Goal: Task Accomplishment & Management: Manage account settings

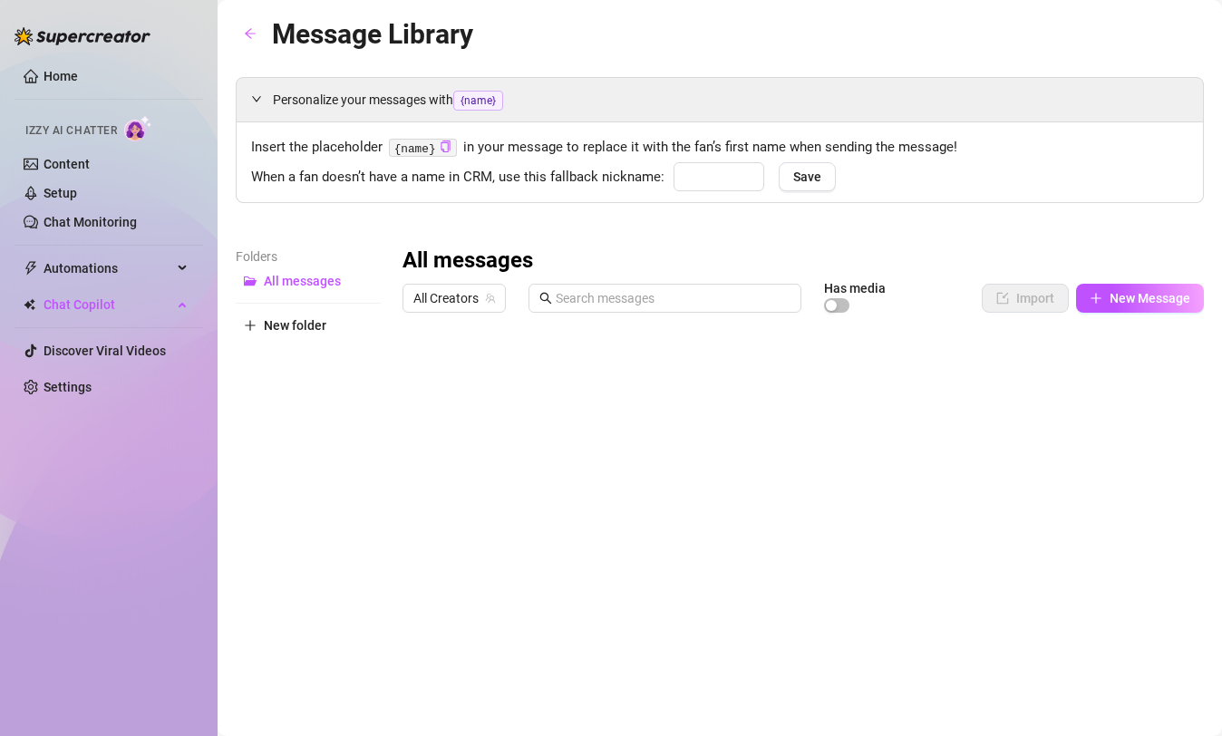
type input "babe"
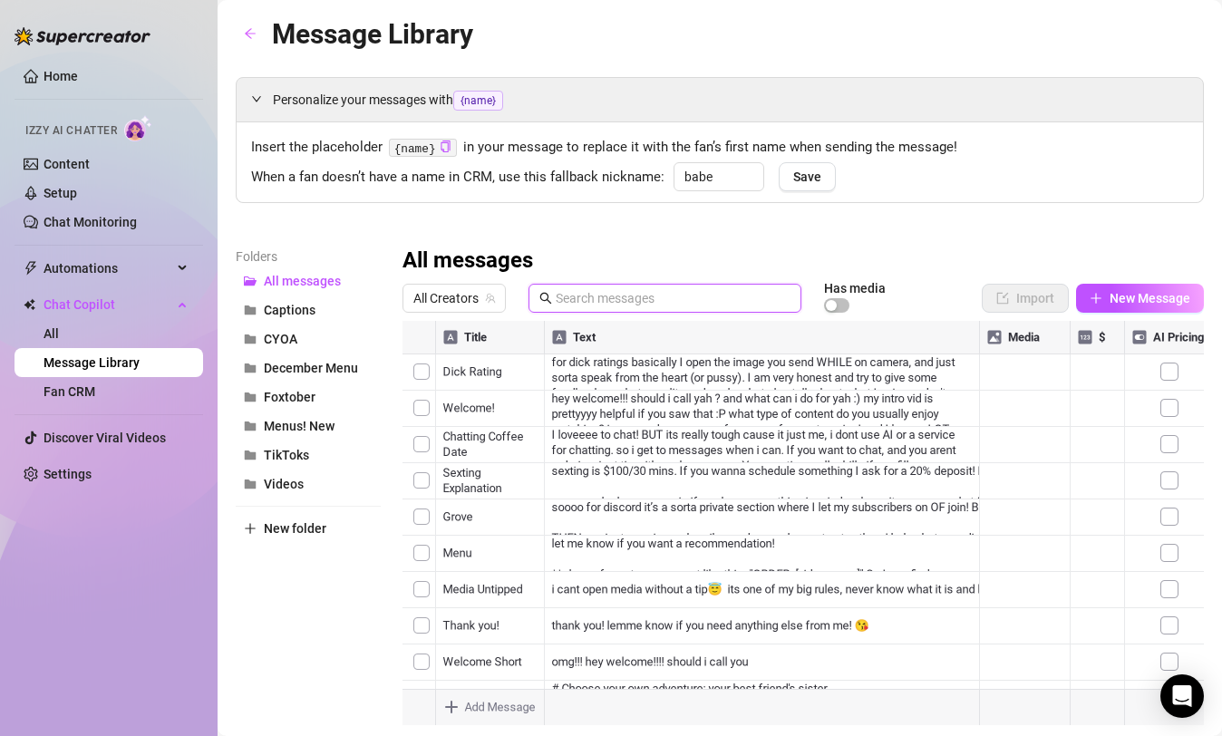
click at [639, 305] on input "text" at bounding box center [673, 298] width 235 height 20
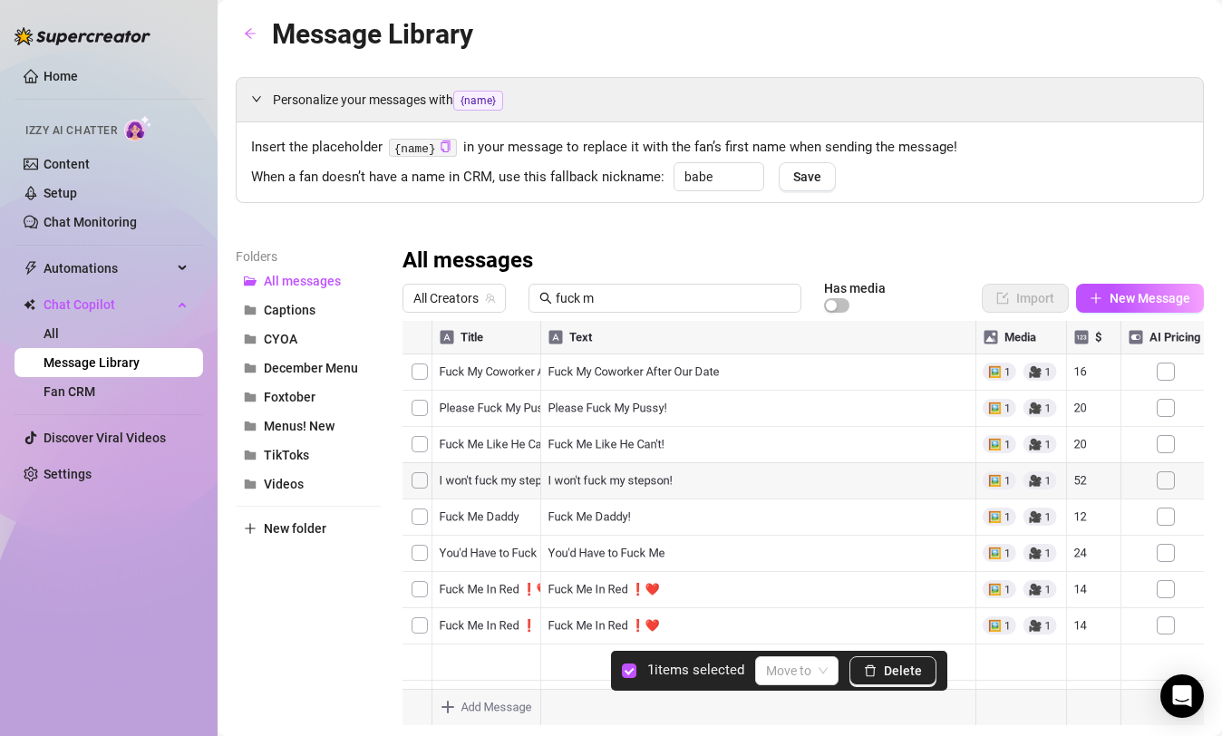
click at [412, 585] on div at bounding box center [802, 523] width 801 height 404
click at [909, 670] on span "Delete" at bounding box center [903, 671] width 38 height 15
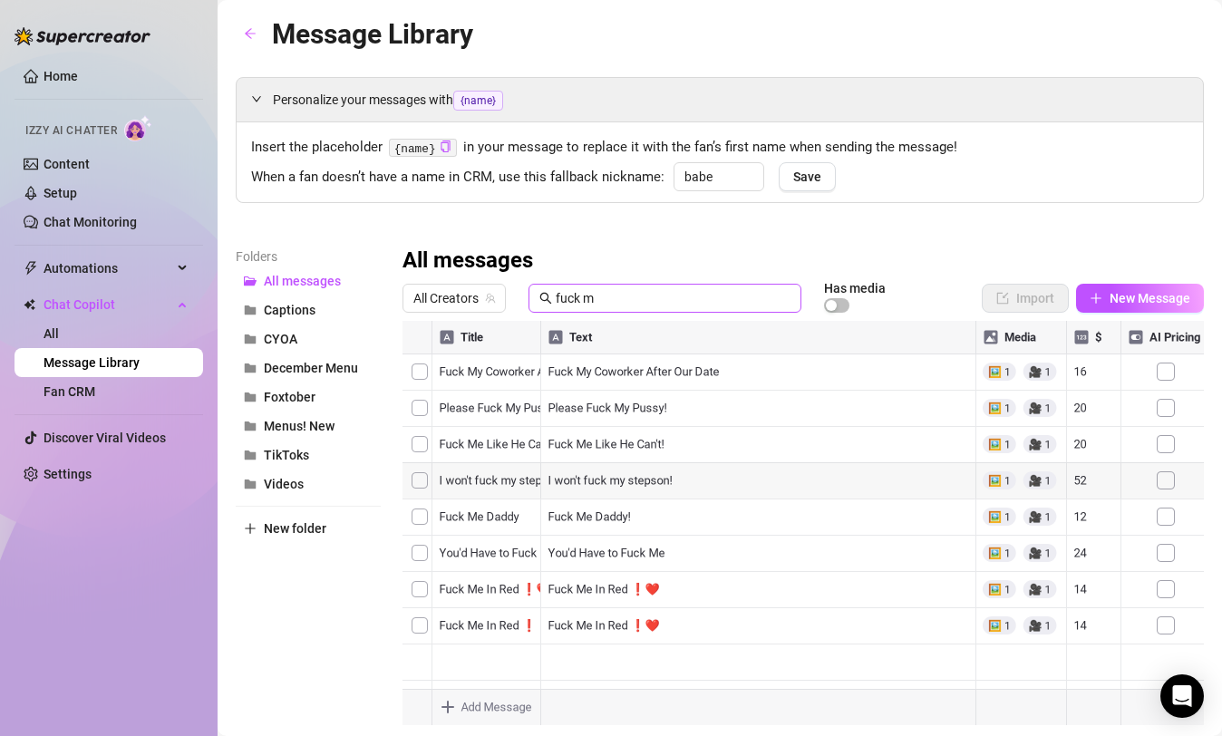
click at [612, 310] on span "fuck m" at bounding box center [664, 298] width 273 height 29
click at [619, 286] on span "fuck m" at bounding box center [664, 298] width 273 height 29
drag, startPoint x: 614, startPoint y: 302, endPoint x: 560, endPoint y: 301, distance: 53.5
click at [559, 301] on input "fuck m" at bounding box center [673, 298] width 235 height 20
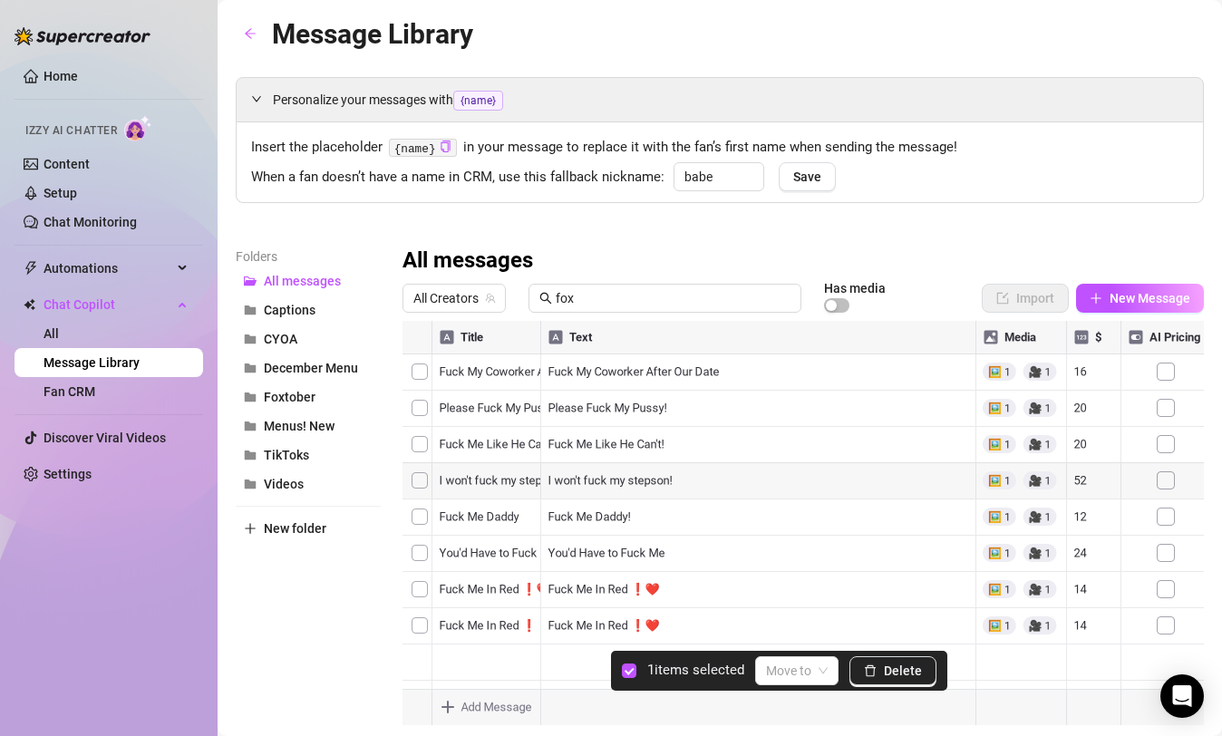
click at [425, 444] on div at bounding box center [802, 523] width 801 height 404
click at [891, 669] on span "Delete" at bounding box center [903, 671] width 38 height 15
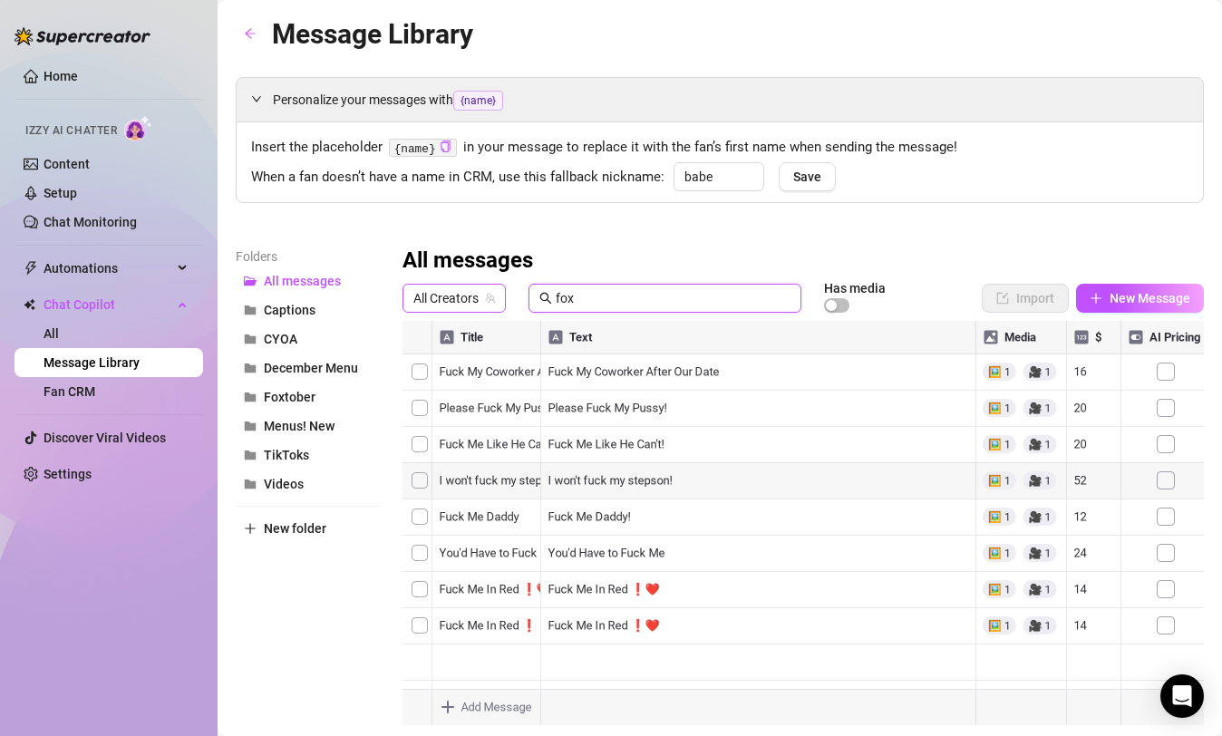
drag, startPoint x: 613, startPoint y: 305, endPoint x: 499, endPoint y: 287, distance: 115.5
click at [500, 289] on div "All Creators fox Has media" at bounding box center [659, 298] width 514 height 31
click at [417, 406] on div at bounding box center [802, 523] width 801 height 404
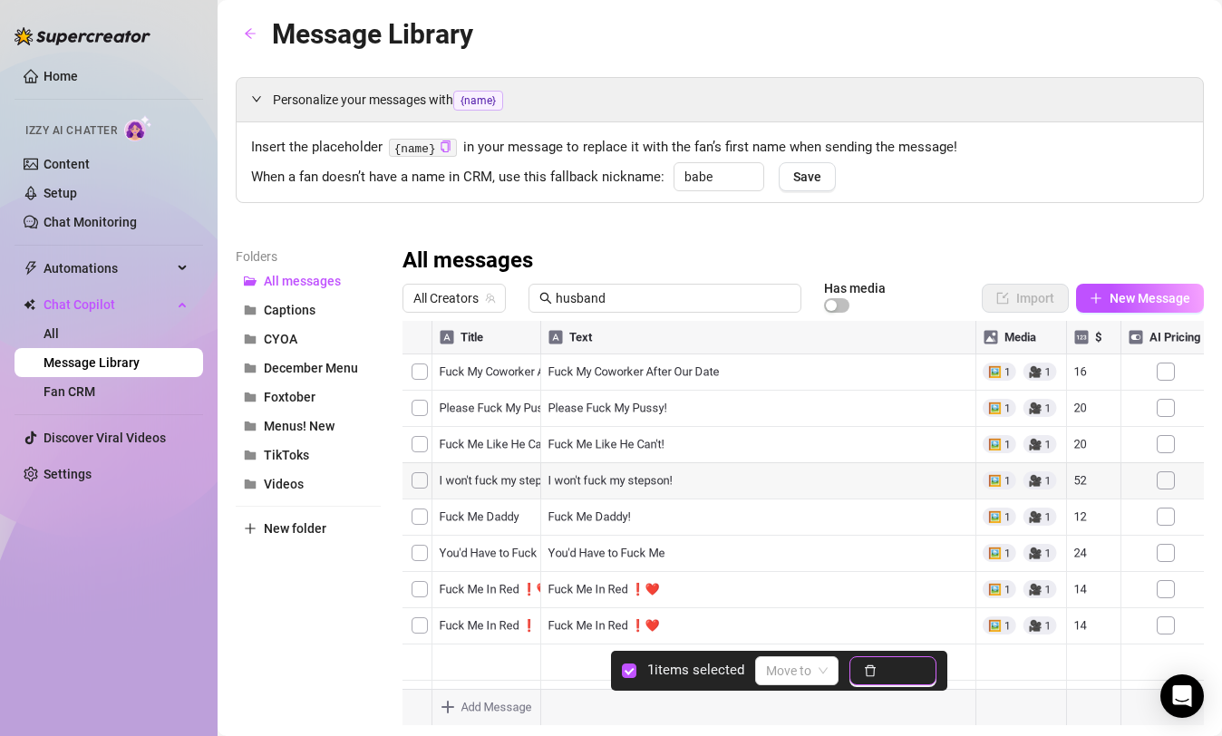
click at [896, 661] on button "Delete" at bounding box center [892, 670] width 87 height 29
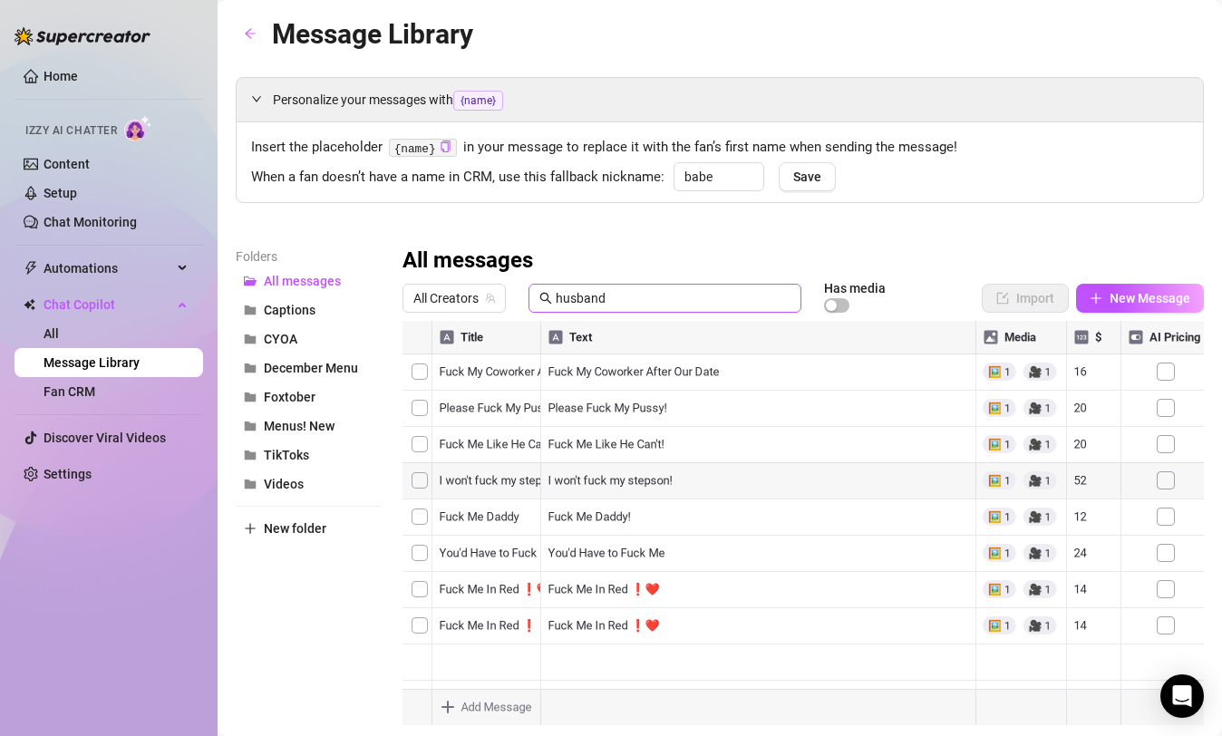
click at [632, 285] on span "husband" at bounding box center [664, 298] width 273 height 29
drag, startPoint x: 628, startPoint y: 304, endPoint x: 500, endPoint y: 280, distance: 130.0
click at [500, 280] on div "All messages All Creators husband Has media Import New Message Title Text Media…" at bounding box center [802, 486] width 801 height 479
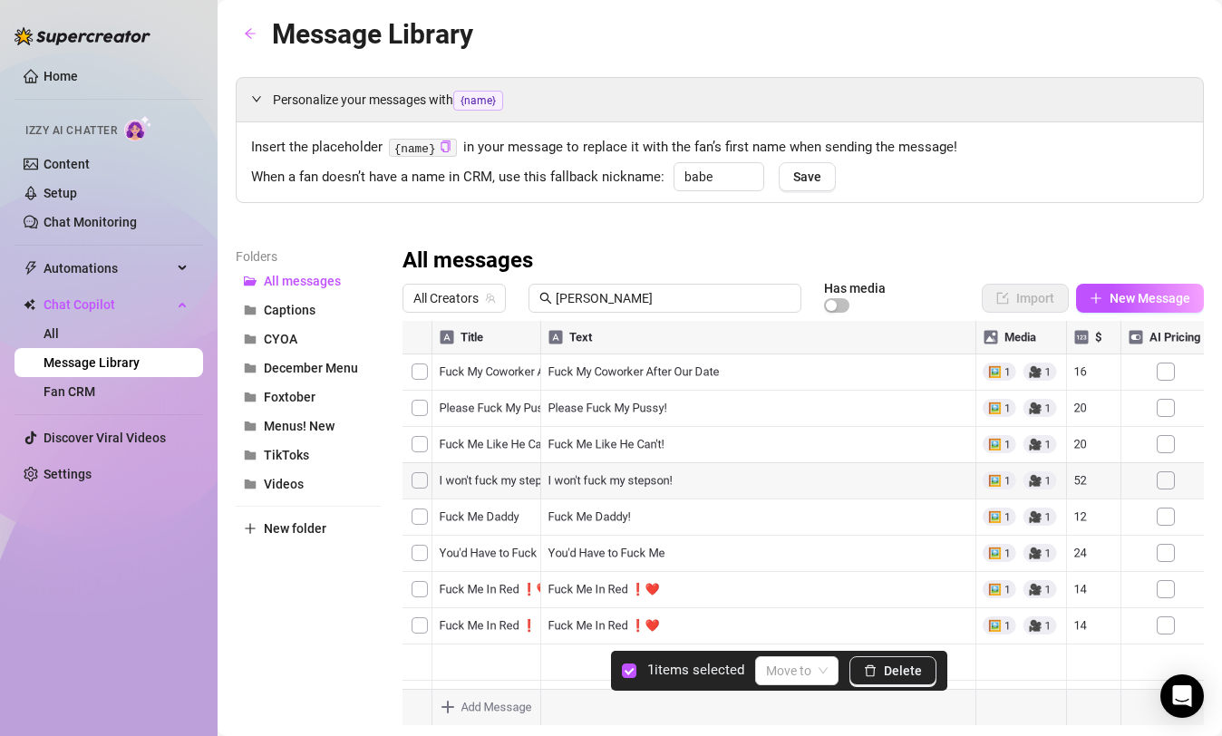
click at [425, 436] on div at bounding box center [802, 523] width 801 height 404
click at [896, 671] on span "Delete" at bounding box center [903, 671] width 38 height 15
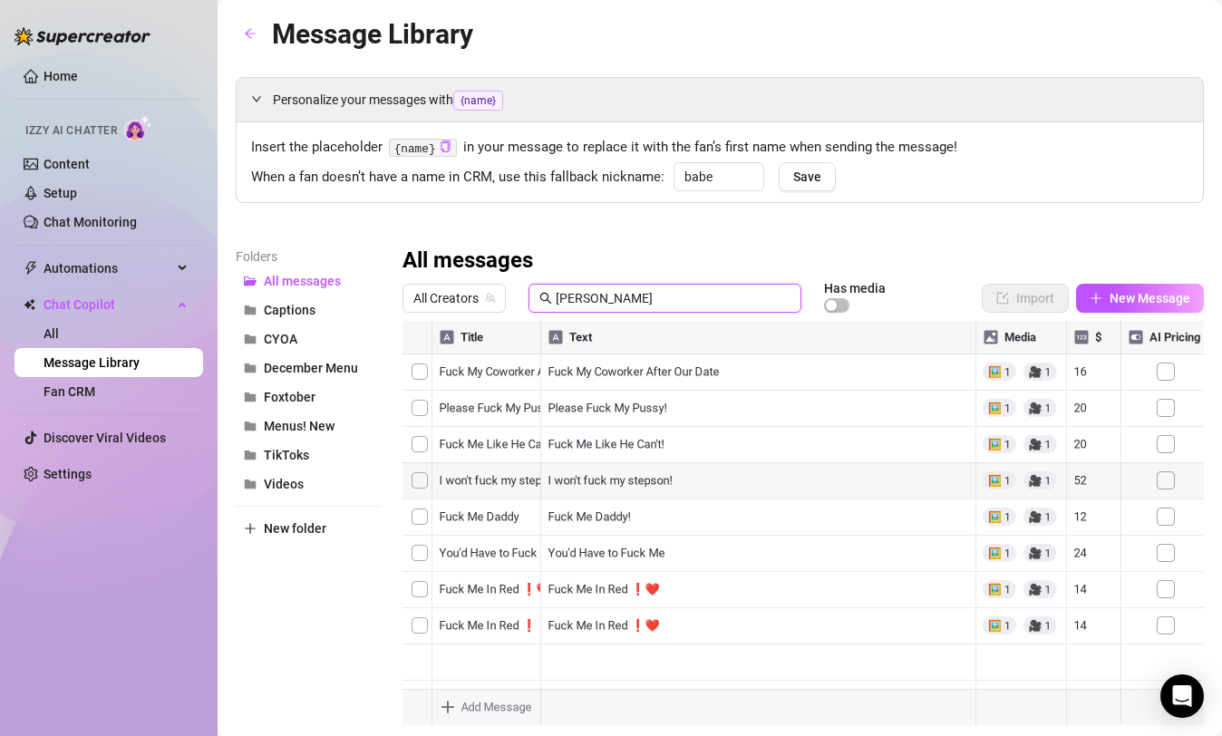
click at [563, 296] on input "[PERSON_NAME]" at bounding box center [673, 298] width 235 height 20
drag, startPoint x: 613, startPoint y: 311, endPoint x: 585, endPoint y: 305, distance: 28.8
click at [584, 306] on span "[PERSON_NAME]" at bounding box center [664, 298] width 273 height 29
drag, startPoint x: 589, startPoint y: 302, endPoint x: 466, endPoint y: 279, distance: 125.3
click at [466, 279] on div "All messages All Creators joi m Has media Import New Message Title Text Media $…" at bounding box center [802, 486] width 801 height 479
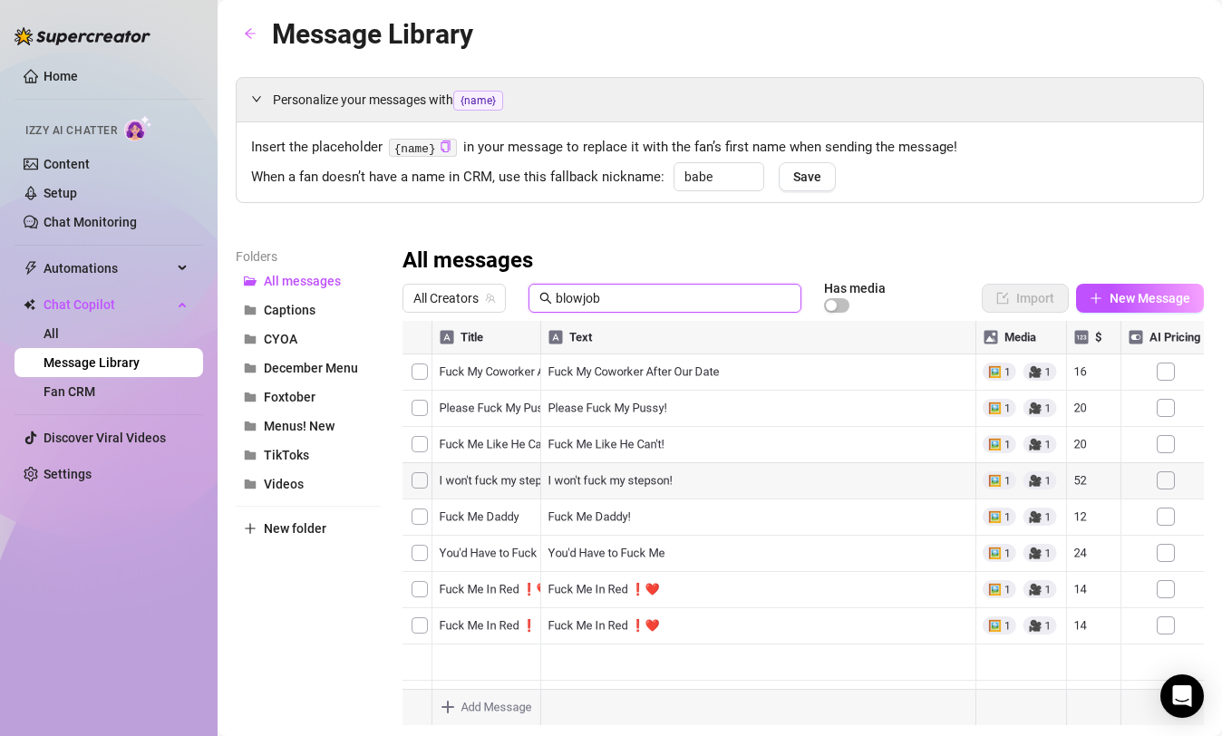
click at [426, 434] on div at bounding box center [802, 523] width 801 height 404
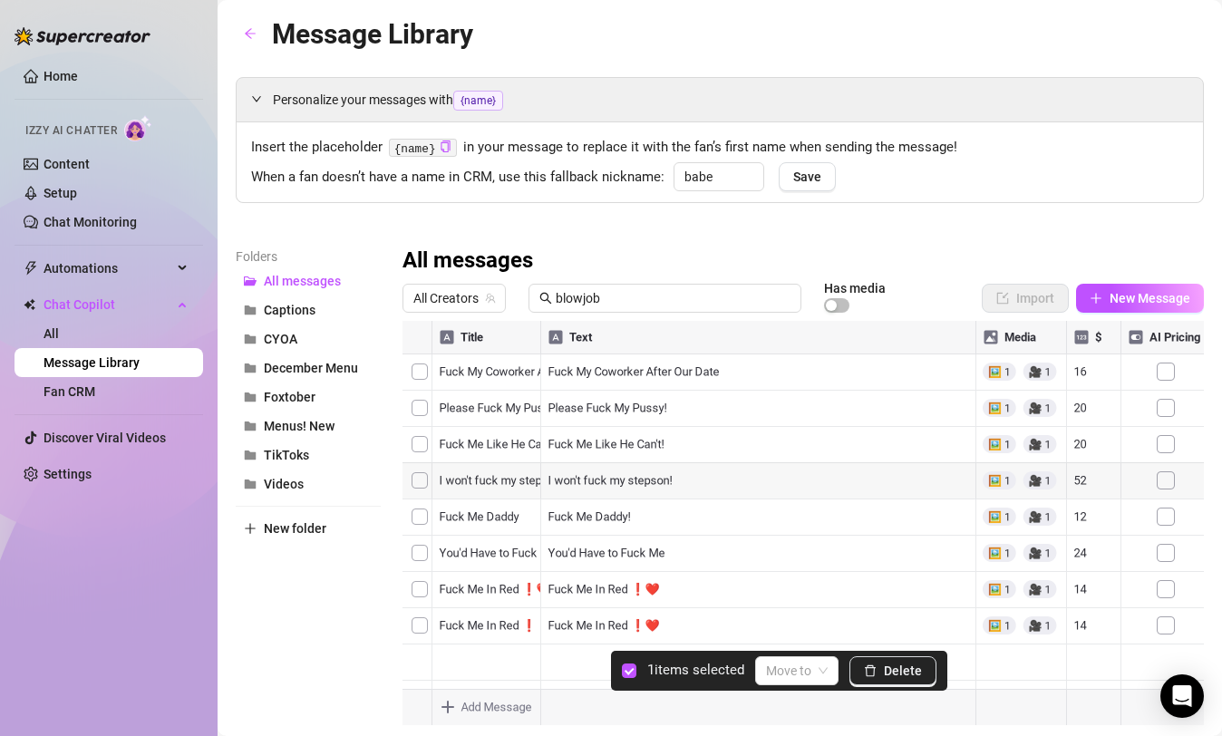
click at [421, 449] on div at bounding box center [802, 523] width 801 height 404
click at [896, 665] on span "Delete" at bounding box center [903, 671] width 38 height 15
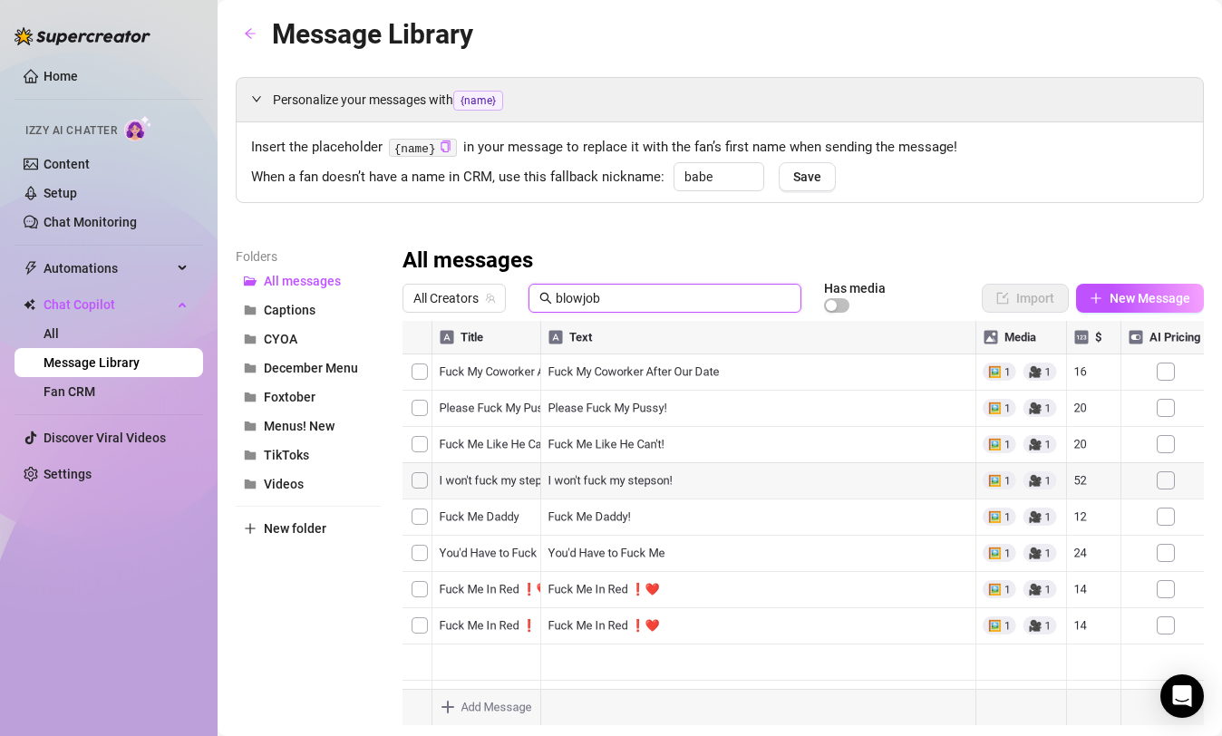
drag, startPoint x: 616, startPoint y: 304, endPoint x: 465, endPoint y: 264, distance: 156.5
click at [470, 266] on div "All messages All Creators blowjob Has media Import New Message Title Text Media…" at bounding box center [802, 486] width 801 height 479
paste input "JOI Menu!!"
type input "JOI Menu!!"
click at [422, 377] on div at bounding box center [802, 523] width 801 height 404
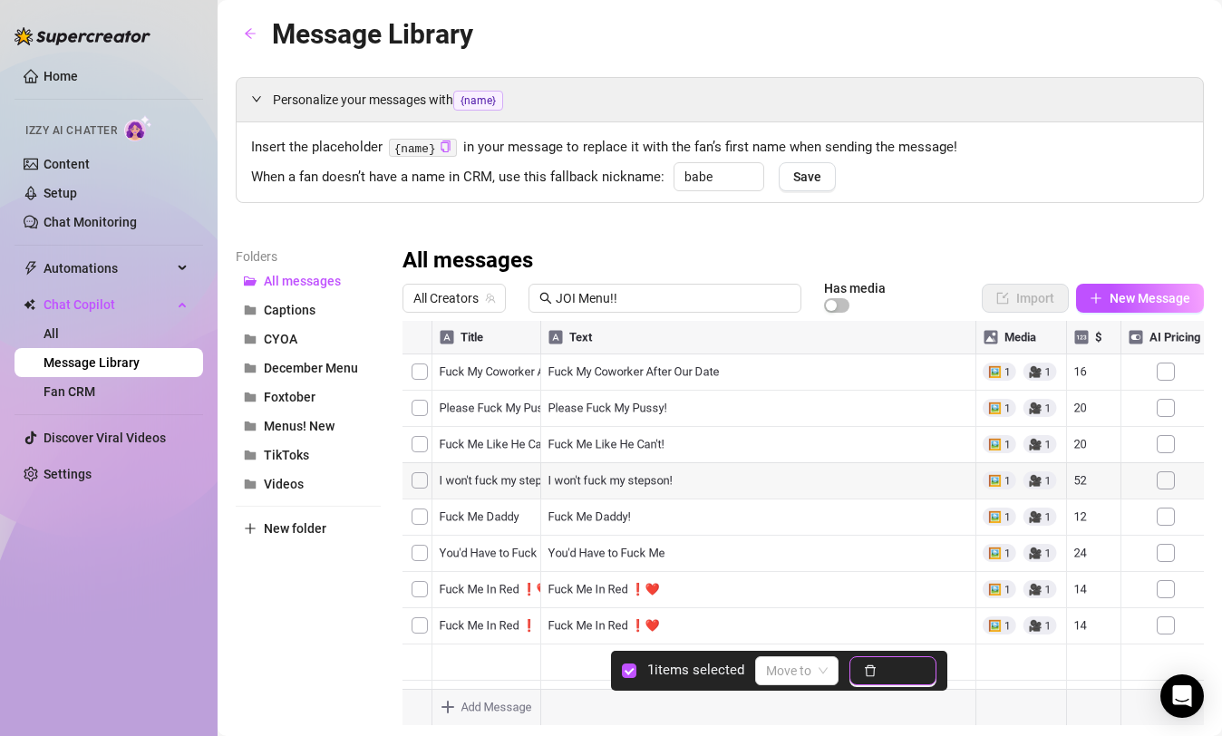
click at [890, 670] on span "Delete" at bounding box center [903, 671] width 38 height 15
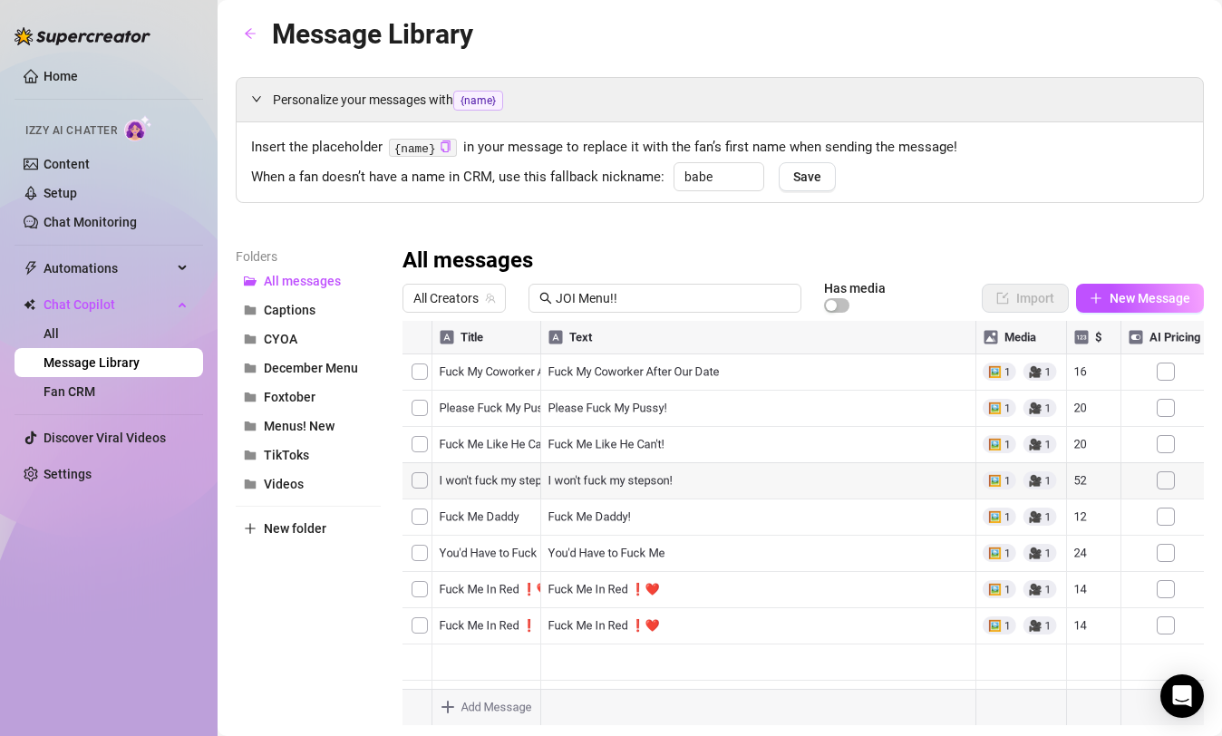
click at [431, 374] on div at bounding box center [802, 523] width 801 height 404
click at [420, 375] on div at bounding box center [802, 523] width 801 height 404
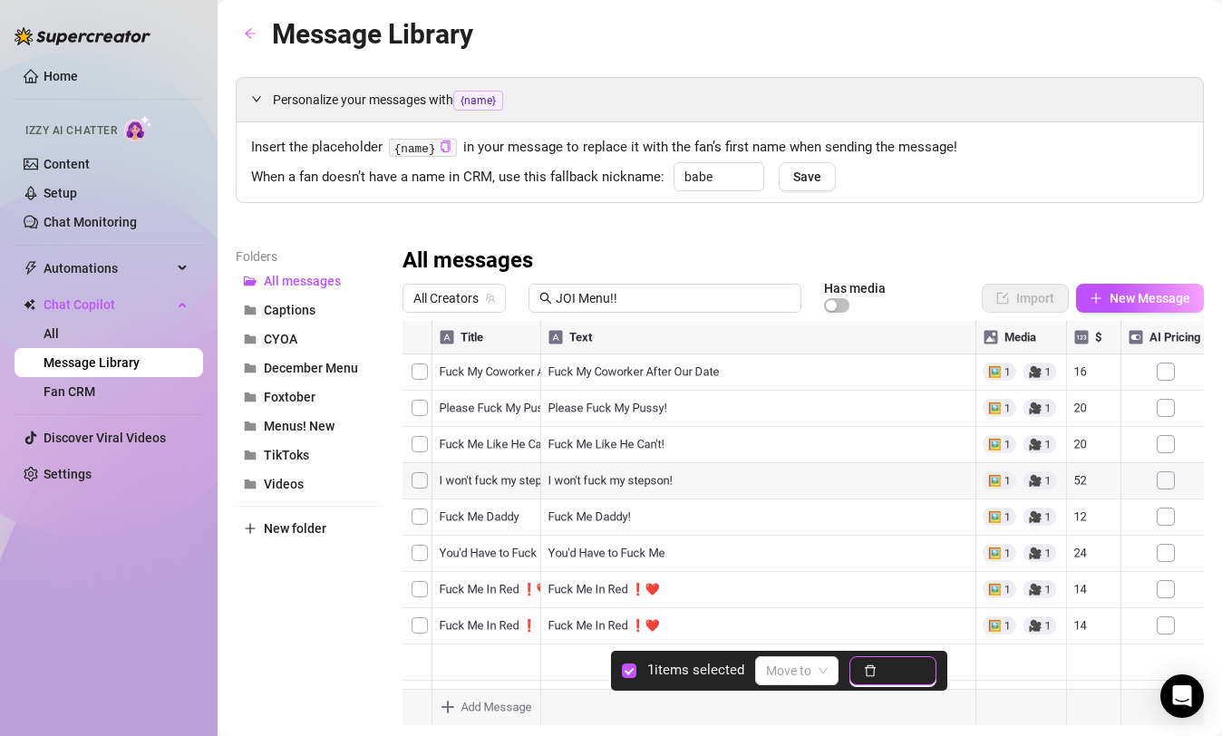
click at [890, 662] on button "Delete" at bounding box center [892, 670] width 87 height 29
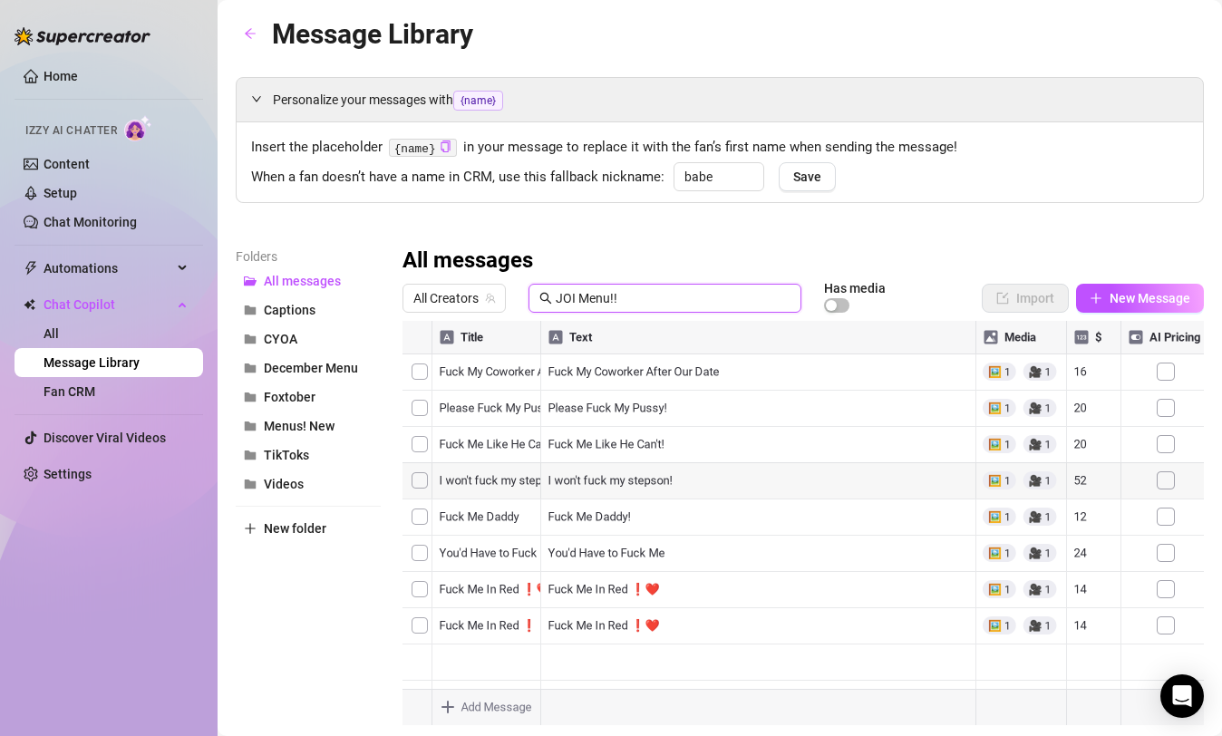
click at [625, 297] on input "JOI Menu!!" at bounding box center [673, 298] width 235 height 20
drag, startPoint x: 632, startPoint y: 305, endPoint x: 499, endPoint y: 276, distance: 136.2
click at [516, 281] on div "All messages All Creators JOI Menu!! Has media Import New Message Title Text Me…" at bounding box center [802, 486] width 801 height 479
type input "[PERSON_NAME]"
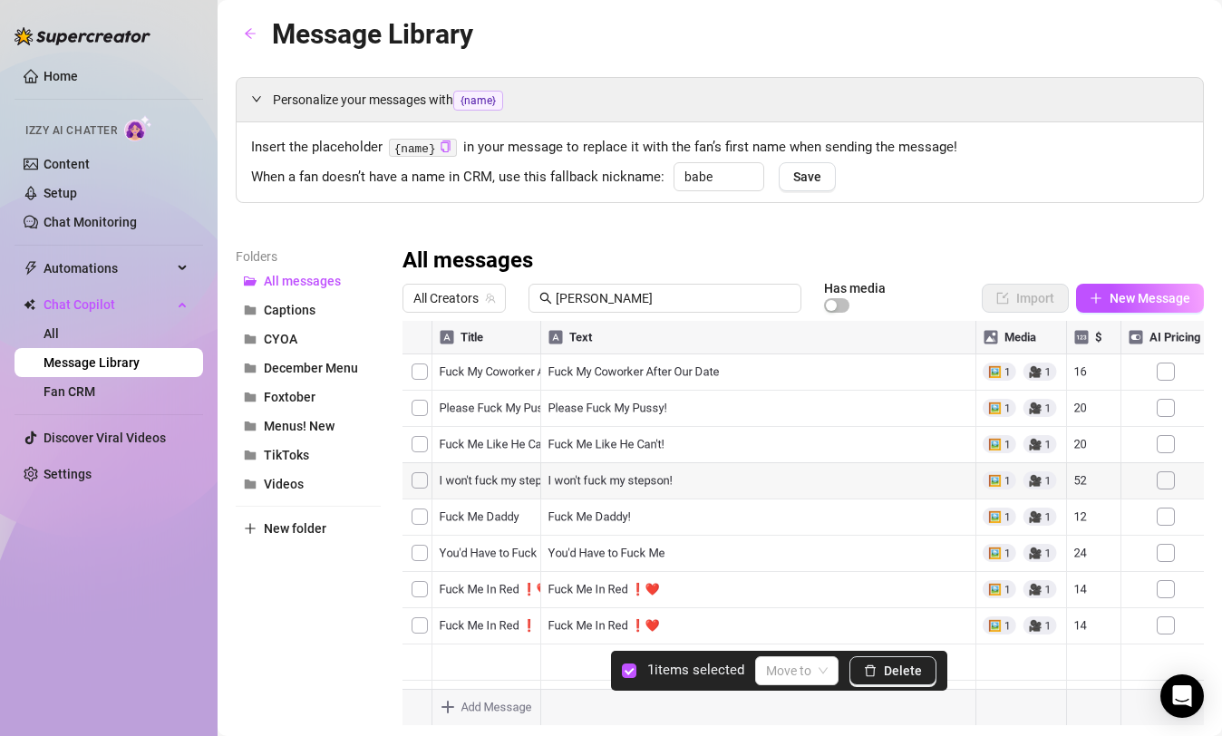
click at [426, 450] on div at bounding box center [802, 523] width 801 height 404
click at [886, 675] on span "Delete" at bounding box center [903, 671] width 38 height 15
click at [422, 379] on div at bounding box center [802, 523] width 801 height 404
click at [902, 671] on span "Delete" at bounding box center [903, 671] width 38 height 15
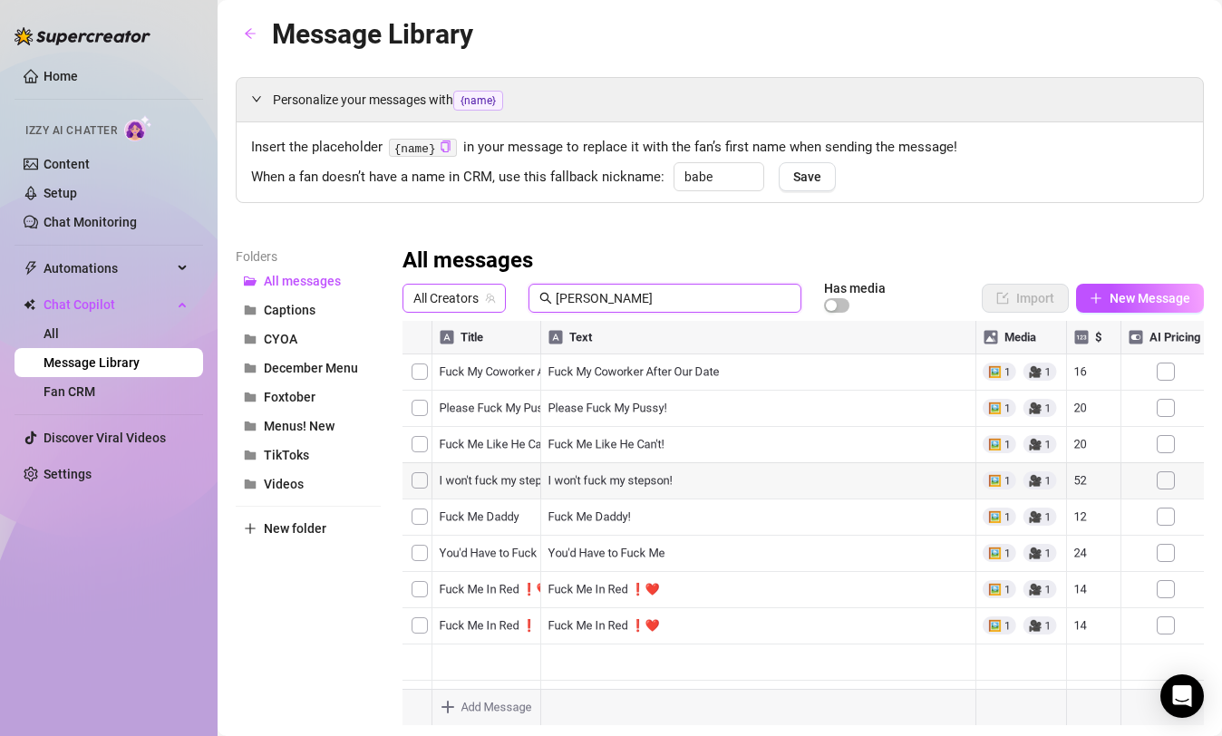
drag, startPoint x: 598, startPoint y: 302, endPoint x: 497, endPoint y: 289, distance: 102.3
click at [497, 289] on div "All Creators joi m Has media" at bounding box center [659, 298] width 514 height 31
click at [470, 296] on span "All Creators" at bounding box center [454, 298] width 82 height 27
click at [607, 296] on input "text" at bounding box center [673, 298] width 235 height 20
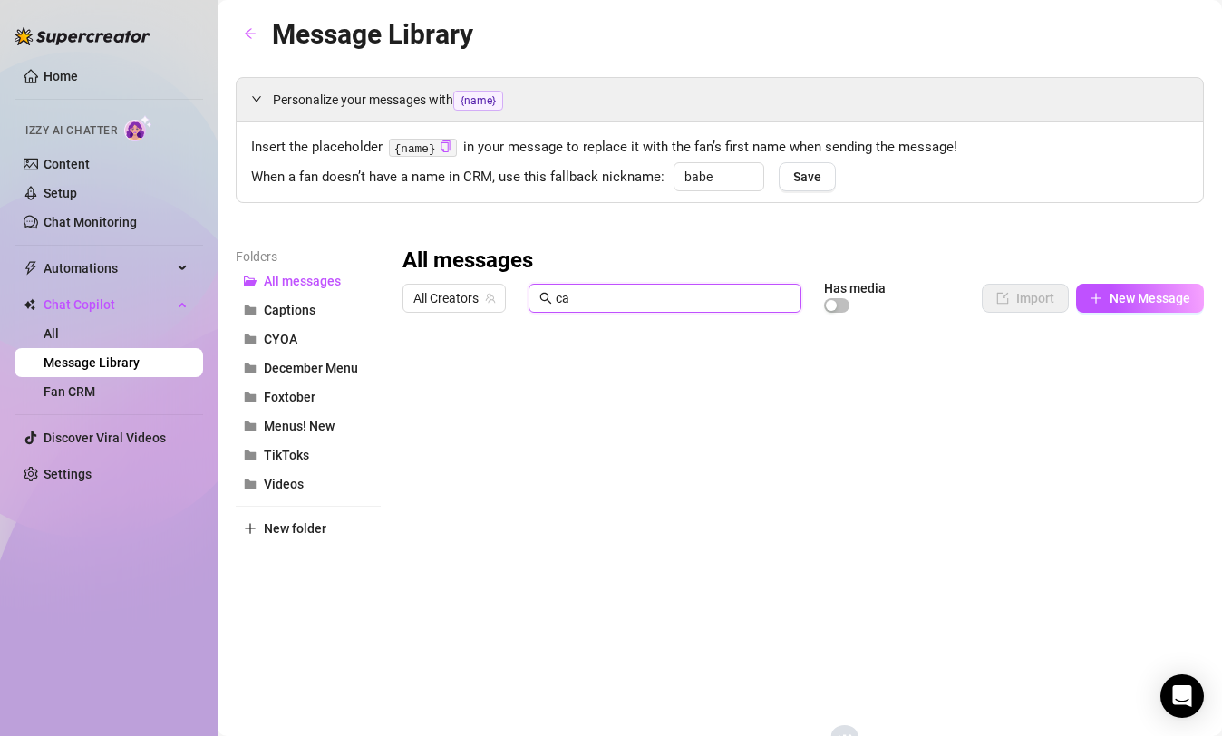
type input "c"
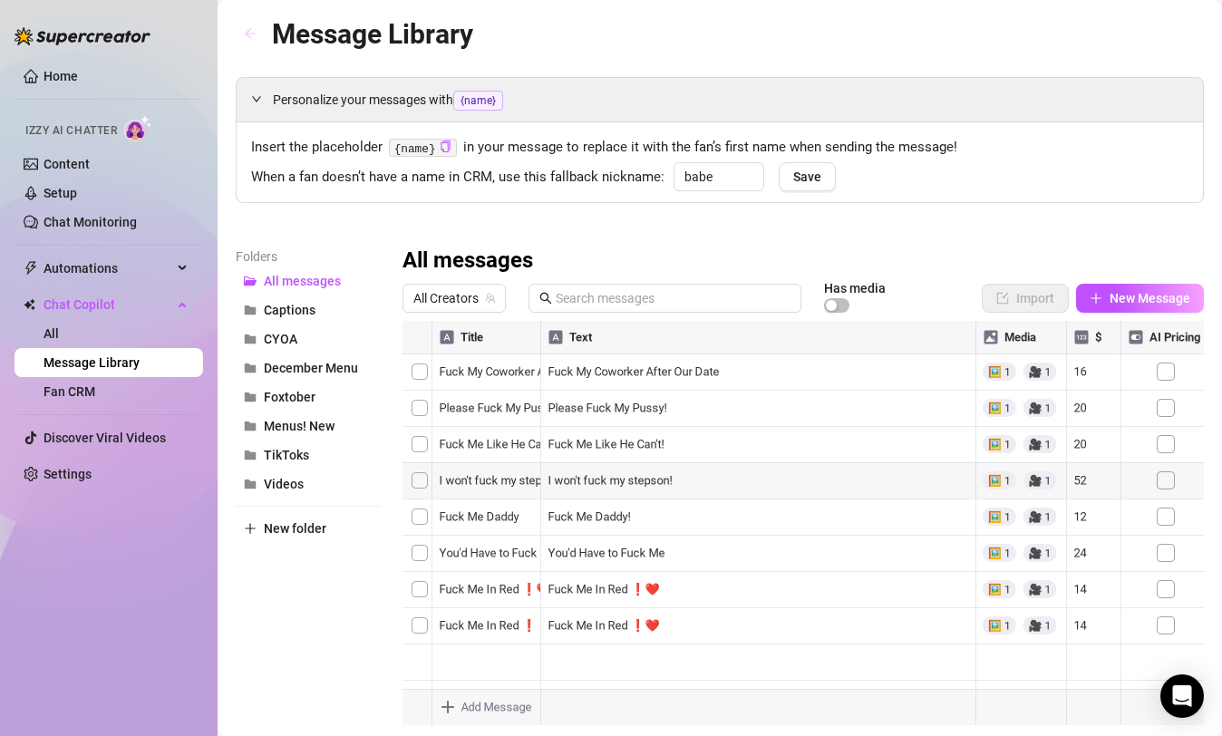
click at [256, 32] on icon "arrow-left" at bounding box center [250, 33] width 13 height 13
